Goal: Information Seeking & Learning: Learn about a topic

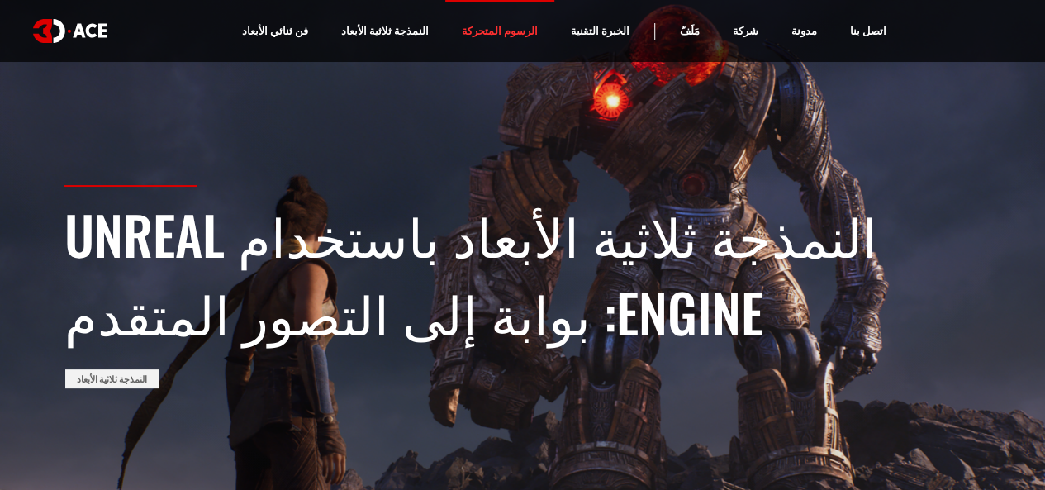
click at [488, 33] on font "الرسوم المتحركة" at bounding box center [500, 30] width 76 height 13
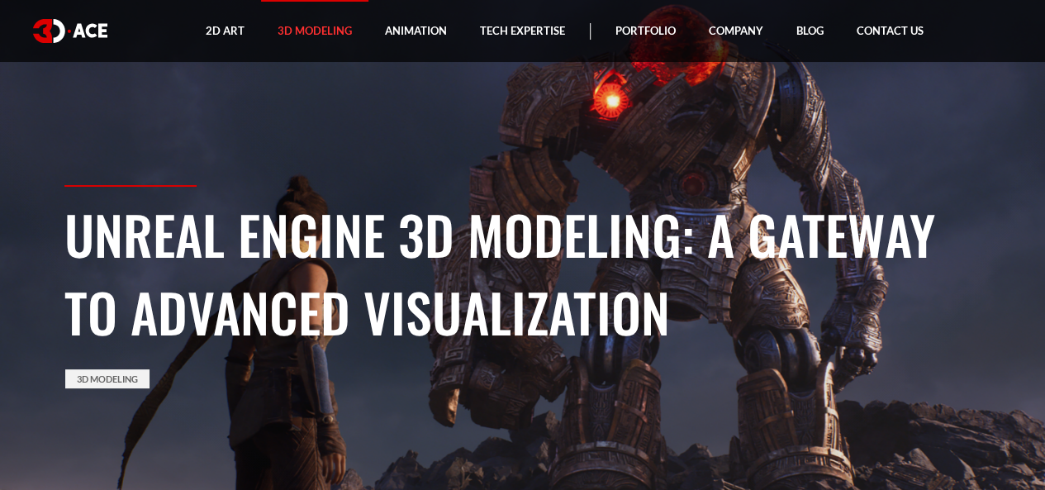
click at [315, 27] on link "3D Modeling" at bounding box center [314, 31] width 107 height 62
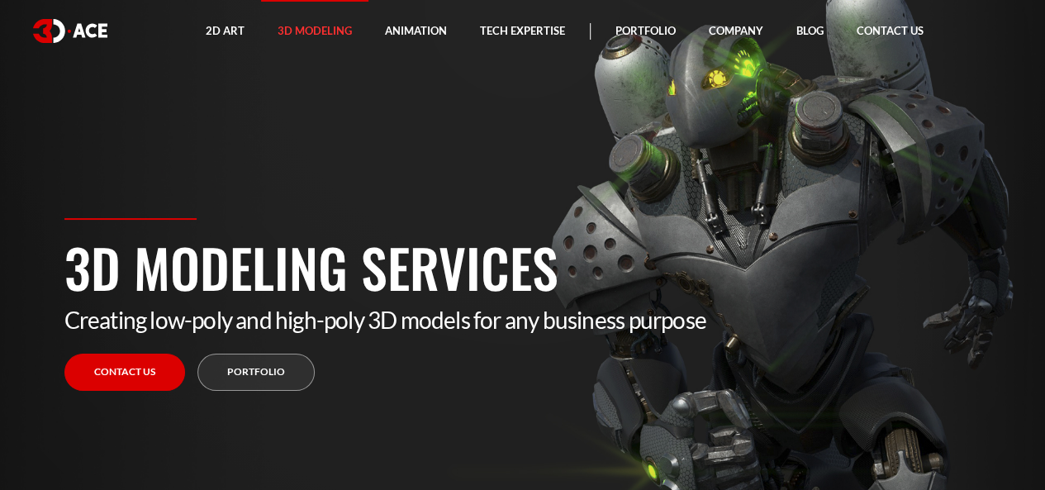
click at [335, 98] on section "3D Modeling Services Creating low-poly and high-poly 3D models for any business…" at bounding box center [522, 245] width 1045 height 490
click at [142, 367] on link "Contact us" at bounding box center [124, 371] width 121 height 37
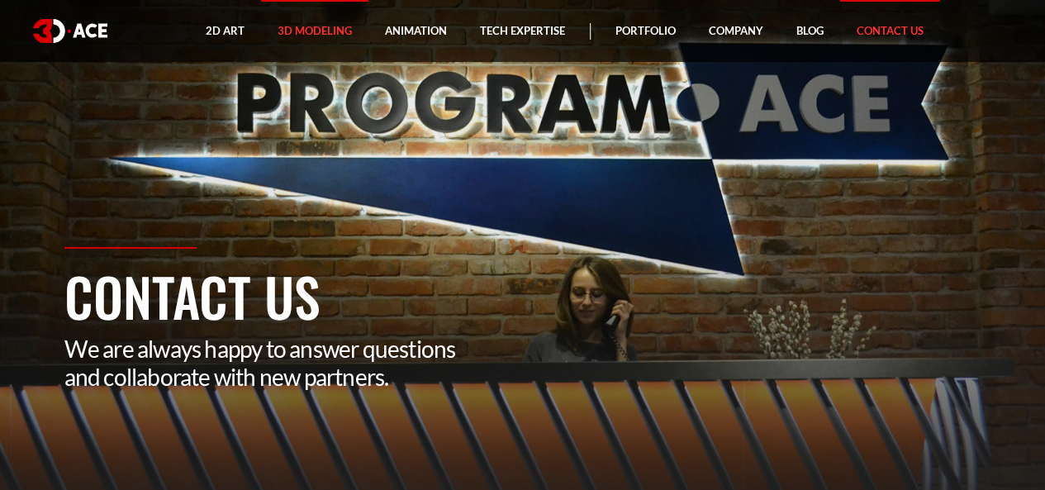
click at [349, 34] on link "3D Modeling" at bounding box center [314, 31] width 107 height 62
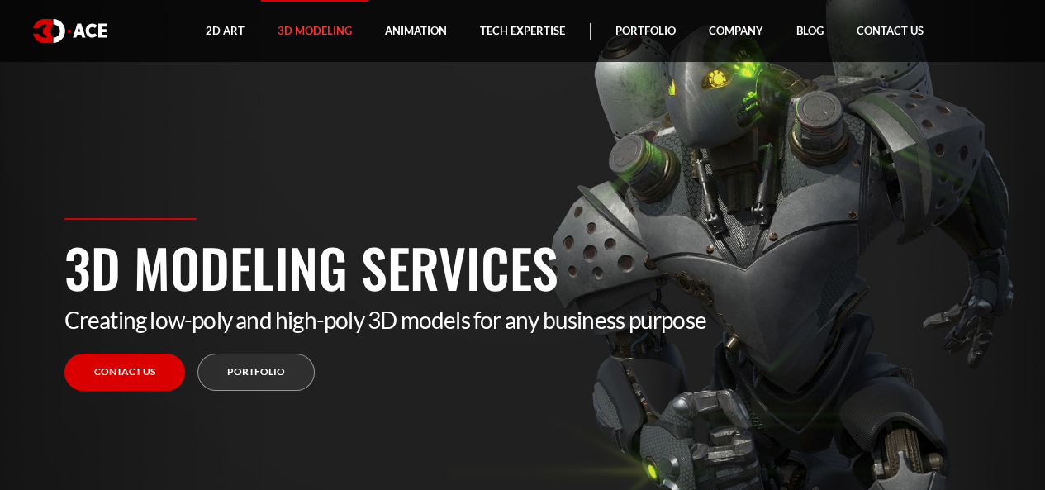
click at [304, 25] on link "3D Modeling" at bounding box center [314, 31] width 107 height 62
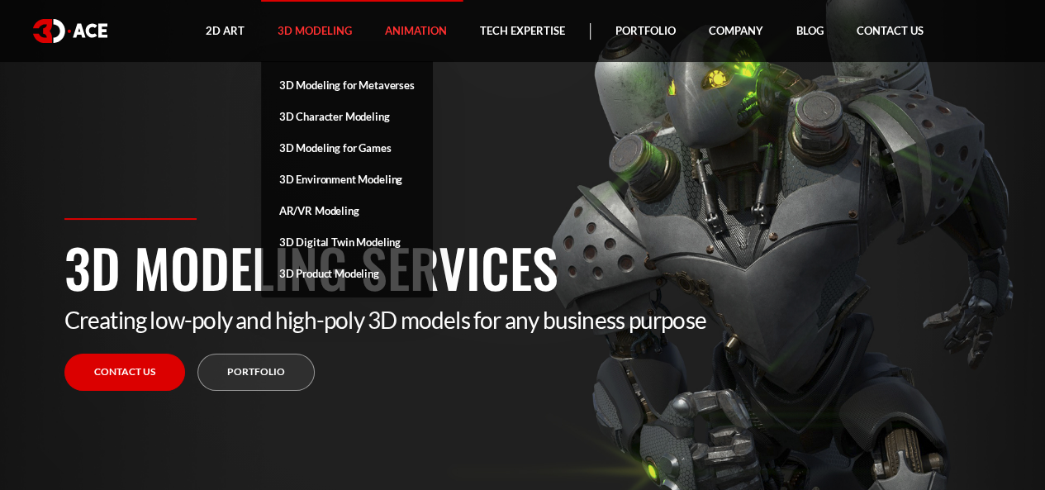
click at [428, 20] on link "Animation" at bounding box center [415, 31] width 95 height 62
